Goal: Information Seeking & Learning: Learn about a topic

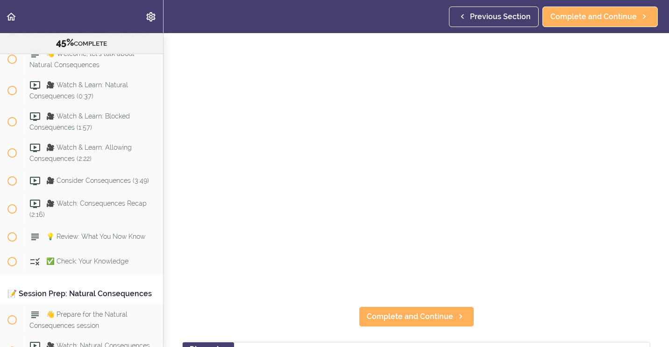
scroll to position [4208, 0]
click at [435, 313] on span "Complete and Continue" at bounding box center [410, 316] width 86 height 11
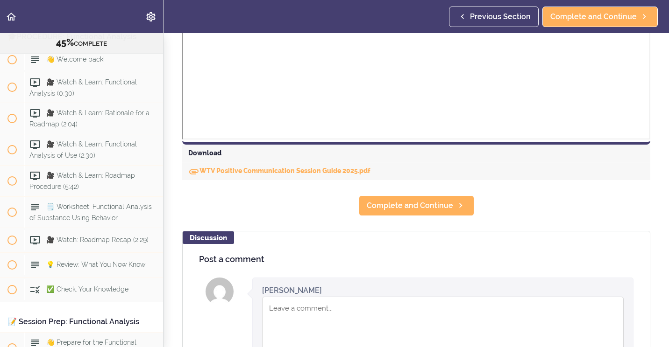
scroll to position [504, 0]
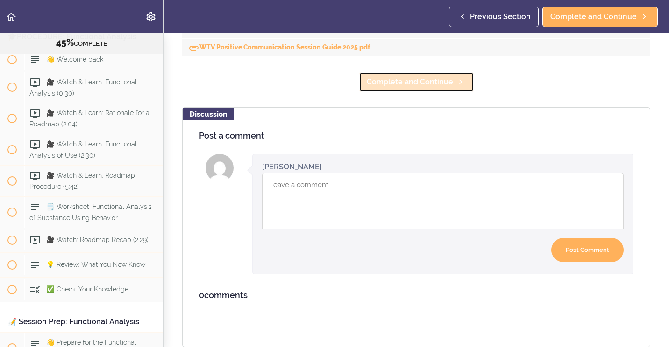
click at [403, 80] on span "Complete and Continue" at bounding box center [410, 82] width 86 height 11
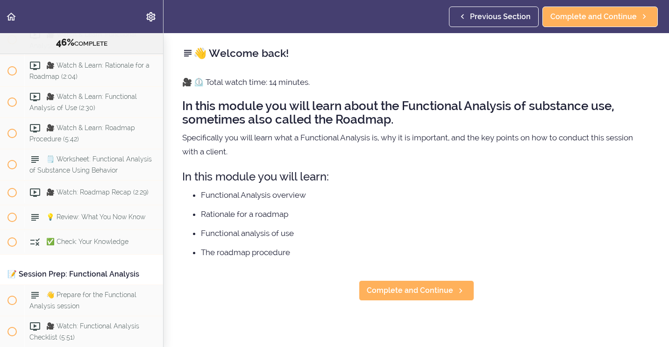
scroll to position [2986, 0]
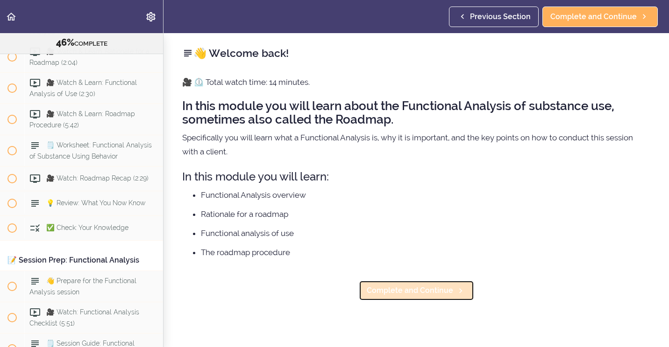
click at [392, 286] on span "Complete and Continue" at bounding box center [410, 290] width 86 height 11
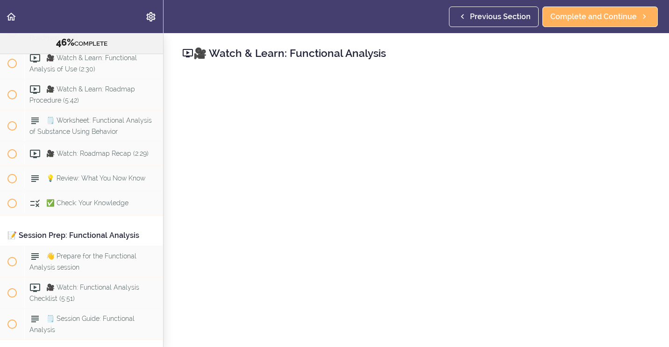
scroll to position [187, 0]
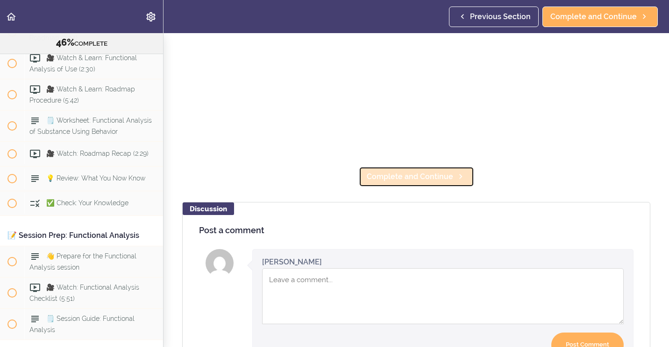
click at [405, 179] on link "Complete and Continue" at bounding box center [416, 177] width 115 height 21
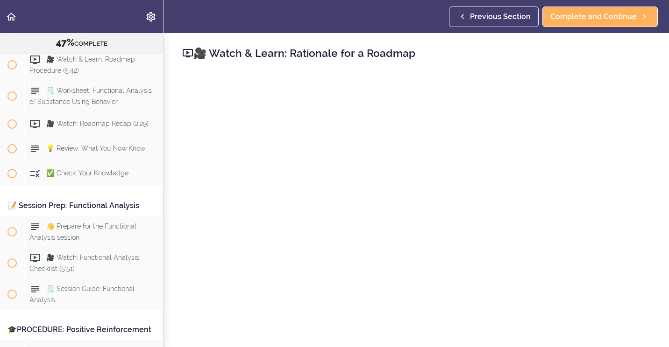
scroll to position [3042, 0]
